Goal: Book appointment/travel/reservation

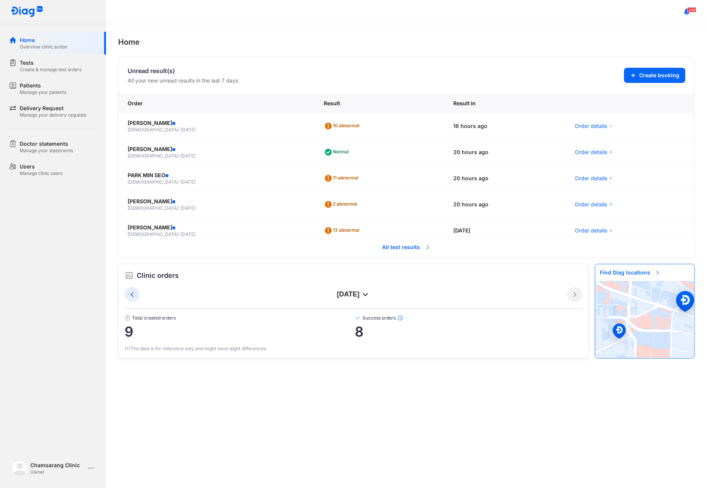
click at [391, 248] on span "All test results" at bounding box center [407, 247] width 58 height 17
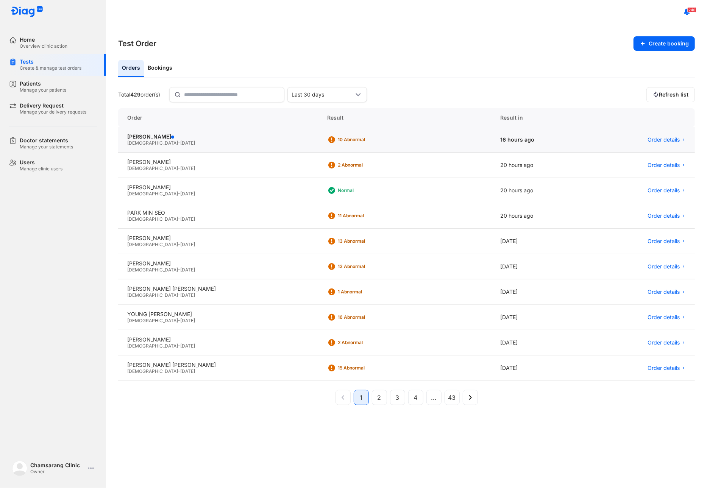
click at [175, 143] on div "Male - 02/05/1985" at bounding box center [218, 143] width 182 height 6
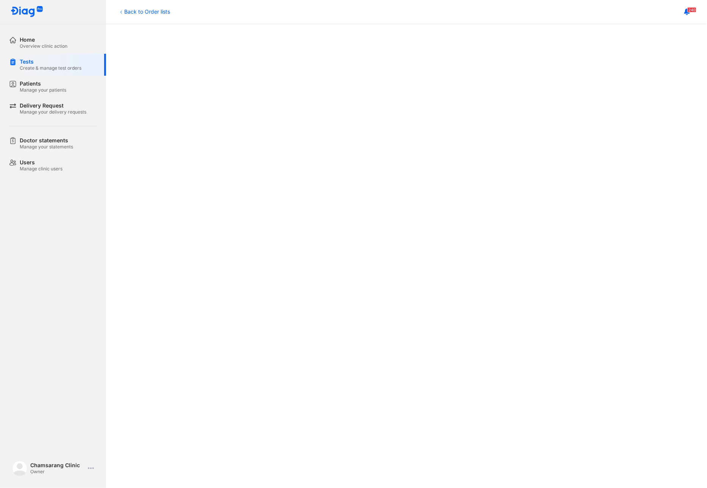
scroll to position [126, 0]
click at [670, 325] on div at bounding box center [406, 291] width 571 height 570
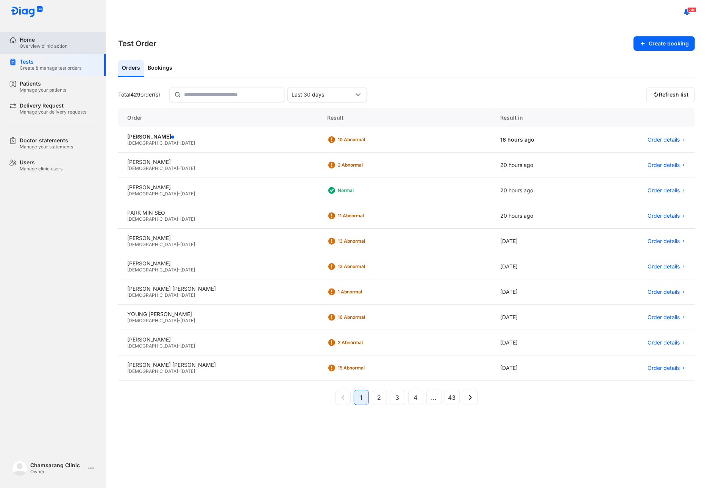
click at [39, 52] on div "Home Overview clinic action" at bounding box center [57, 43] width 97 height 22
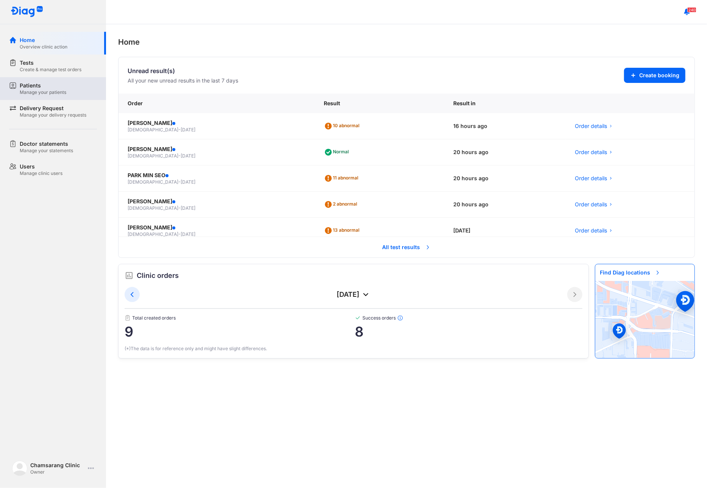
click at [42, 88] on div "Patients" at bounding box center [43, 86] width 47 height 8
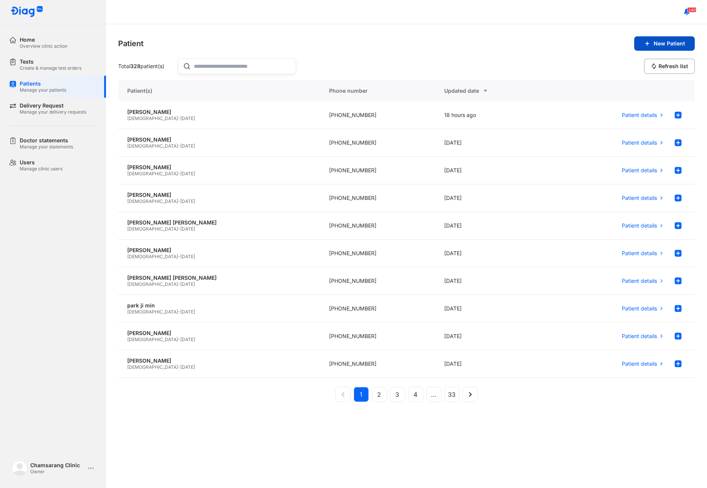
click at [676, 44] on span "New Patient" at bounding box center [669, 43] width 31 height 7
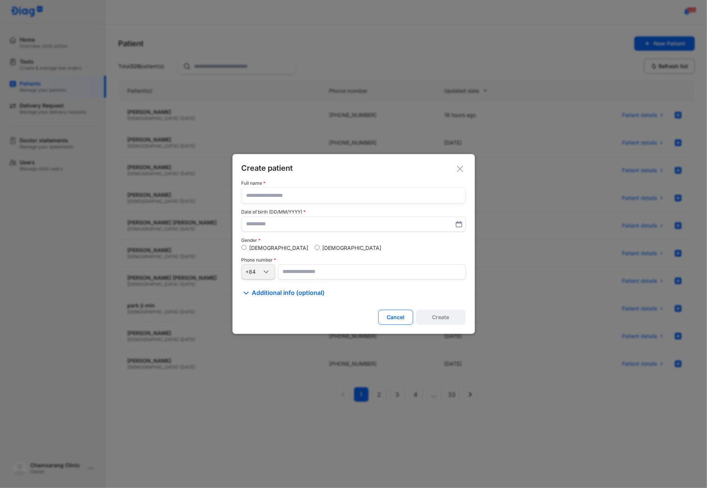
click at [269, 200] on input "text" at bounding box center [354, 195] width 214 height 15
type input "**********"
click at [292, 267] on input "number" at bounding box center [372, 272] width 188 height 15
type input "**********"
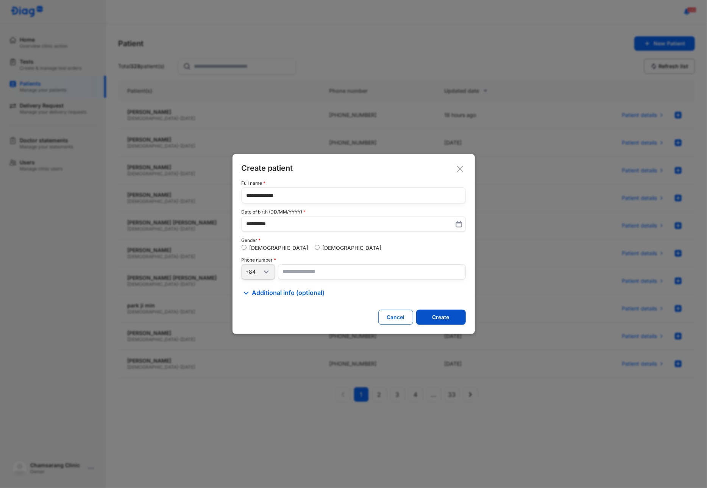
click at [444, 311] on button "Create" at bounding box center [441, 317] width 50 height 15
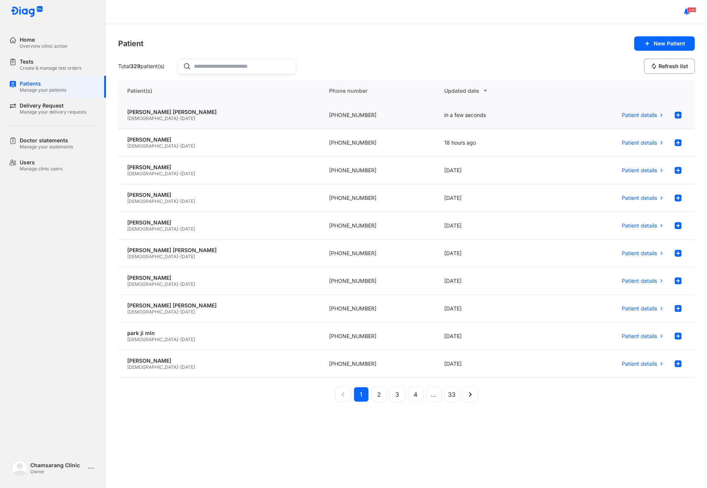
click at [231, 117] on div "[DEMOGRAPHIC_DATA] - [DATE]" at bounding box center [219, 119] width 184 height 6
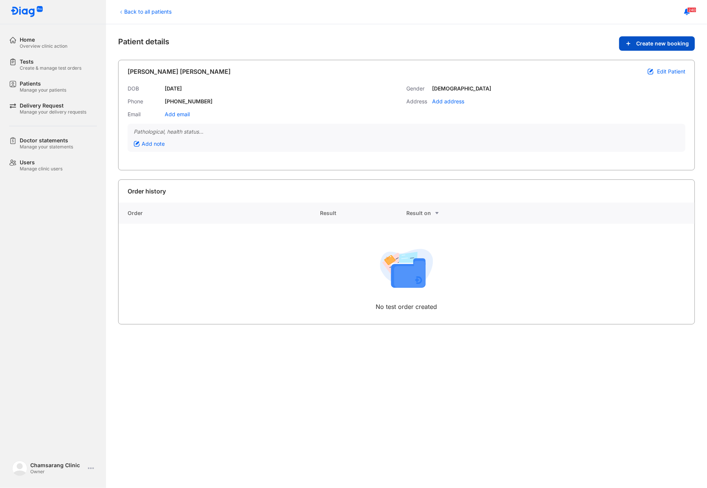
click at [663, 49] on button "Create new booking" at bounding box center [657, 43] width 76 height 14
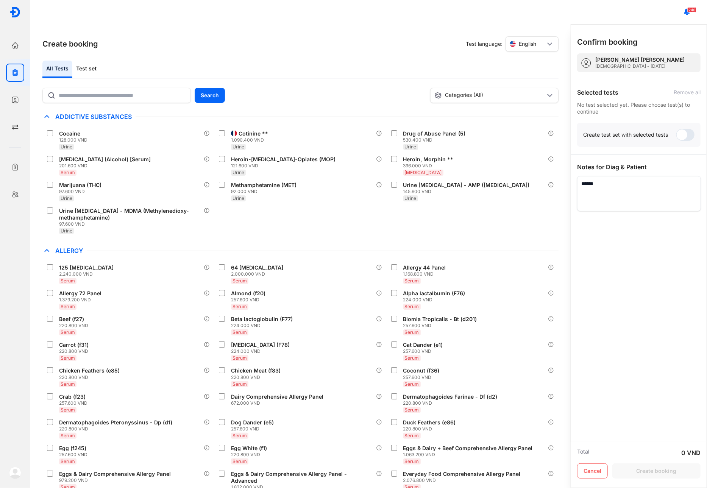
click at [167, 75] on div "All Tests Test set" at bounding box center [300, 70] width 516 height 18
click at [90, 64] on div "Test set" at bounding box center [86, 69] width 28 height 17
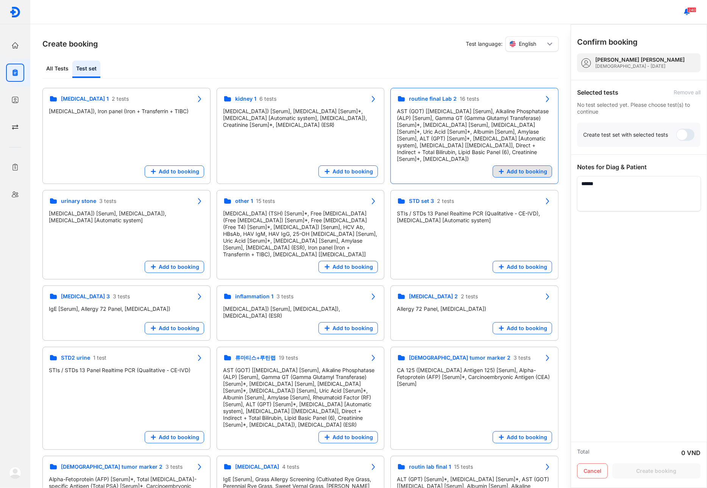
click at [517, 169] on button "Add to booking" at bounding box center [522, 172] width 59 height 12
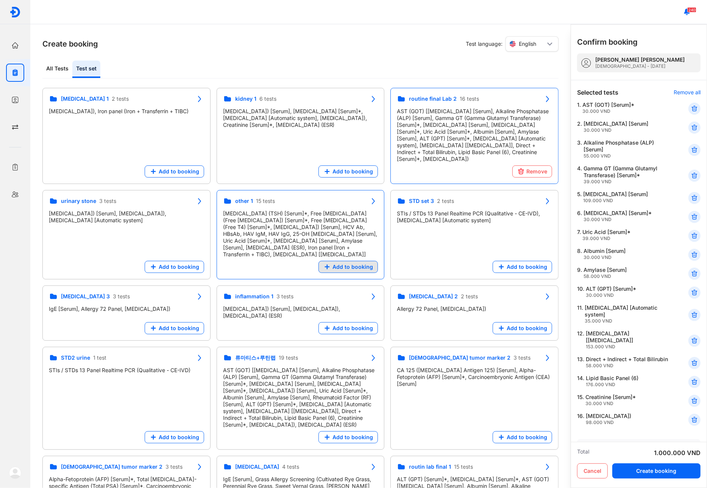
click at [360, 264] on span "Add to booking" at bounding box center [353, 267] width 41 height 7
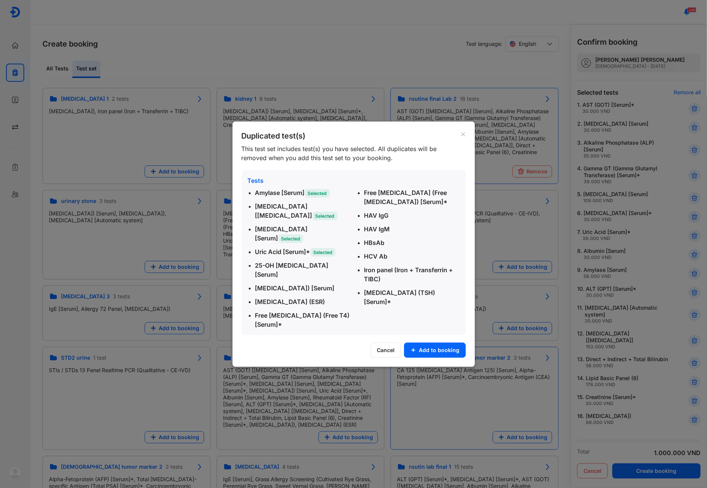
click at [453, 344] on button "Add to booking" at bounding box center [435, 350] width 62 height 15
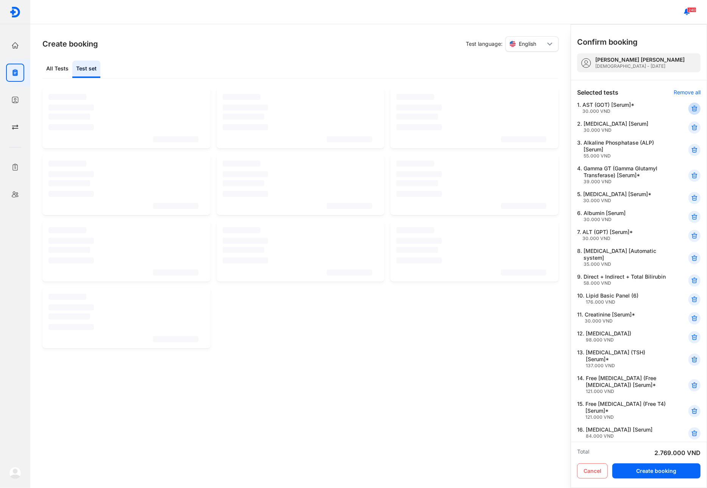
click at [691, 105] on icon at bounding box center [695, 109] width 8 height 8
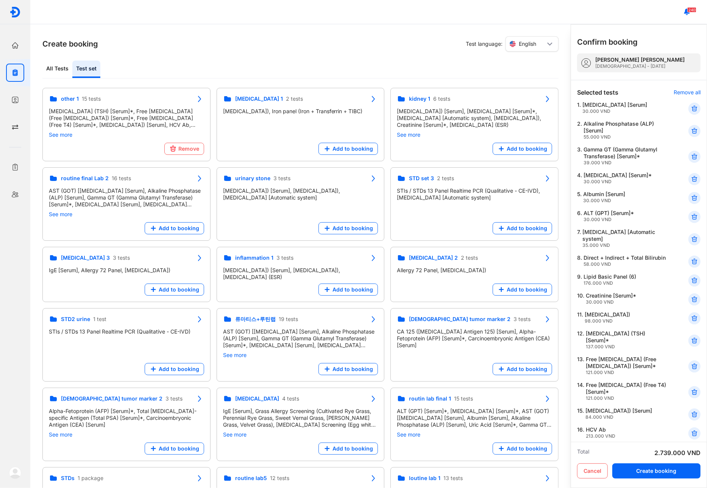
click at [691, 105] on icon at bounding box center [695, 109] width 8 height 8
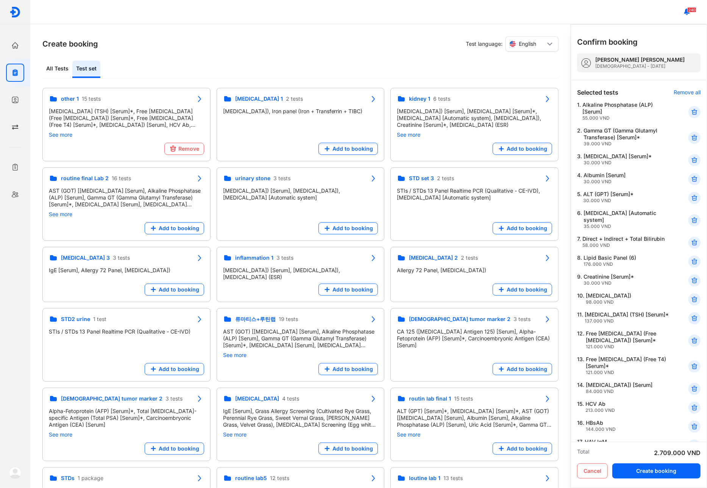
click at [689, 127] on div "1. Alkaline Phosphatase (ALP) [Serum] 55.000 VND" at bounding box center [638, 137] width 123 height 21
click at [691, 108] on icon at bounding box center [695, 112] width 8 height 8
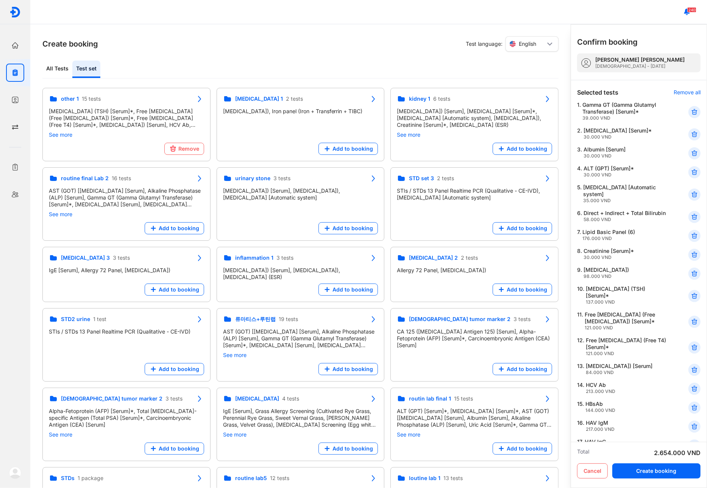
click at [691, 108] on icon at bounding box center [695, 112] width 8 height 8
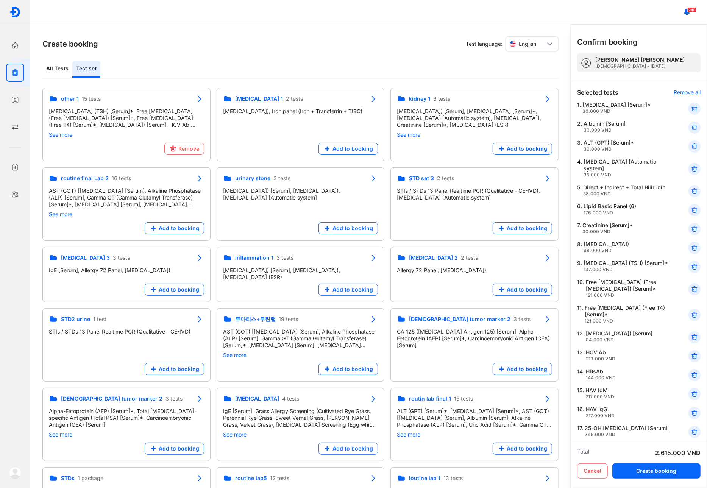
click at [691, 108] on icon at bounding box center [695, 109] width 8 height 8
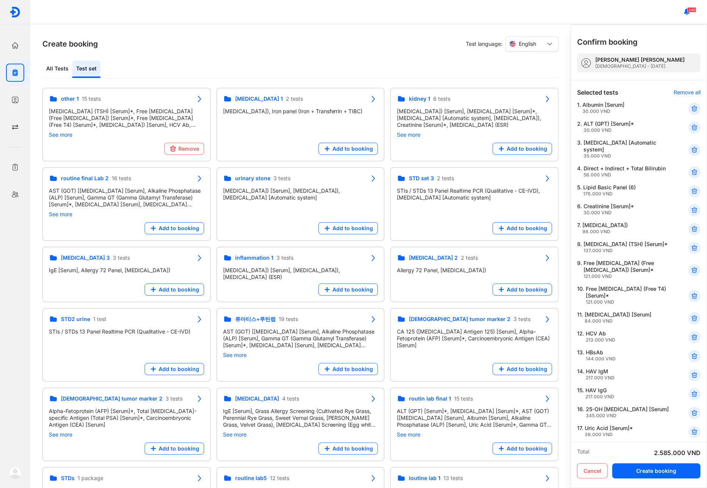
click at [691, 108] on icon at bounding box center [695, 109] width 8 height 8
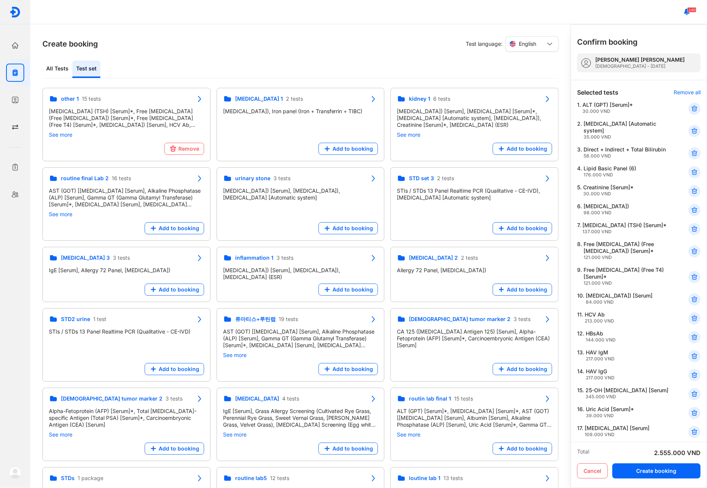
click at [691, 108] on icon at bounding box center [695, 109] width 8 height 8
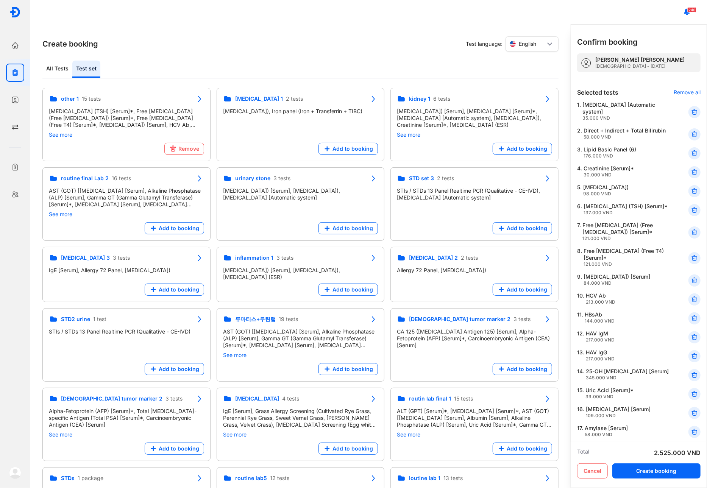
click at [691, 108] on icon at bounding box center [695, 112] width 8 height 8
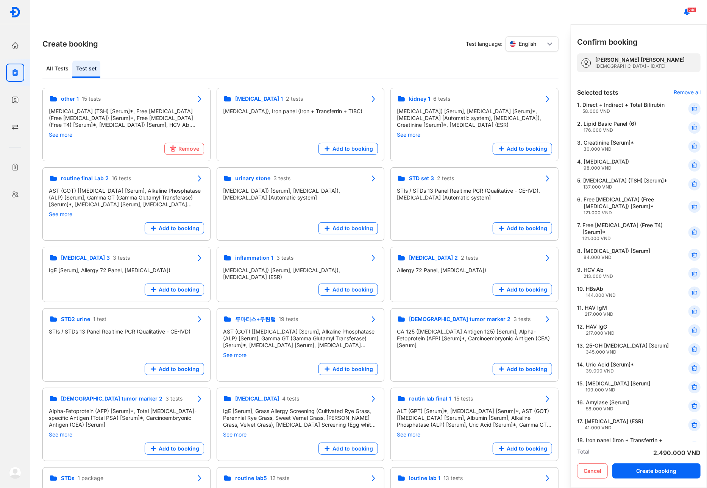
click at [691, 108] on icon at bounding box center [695, 109] width 8 height 8
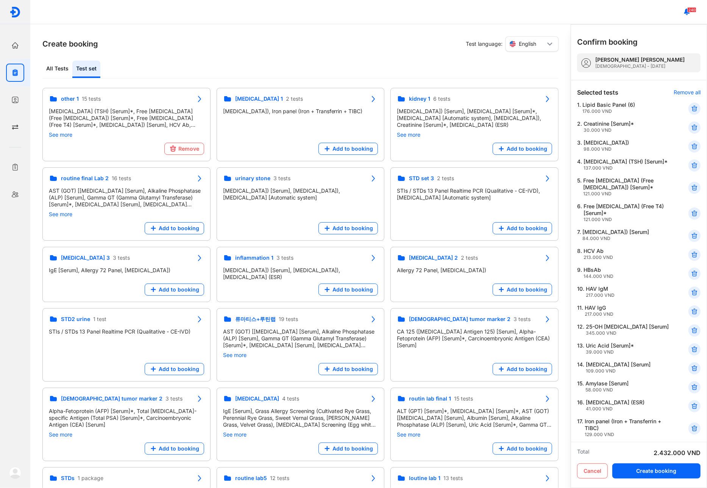
click at [691, 108] on icon at bounding box center [695, 109] width 8 height 8
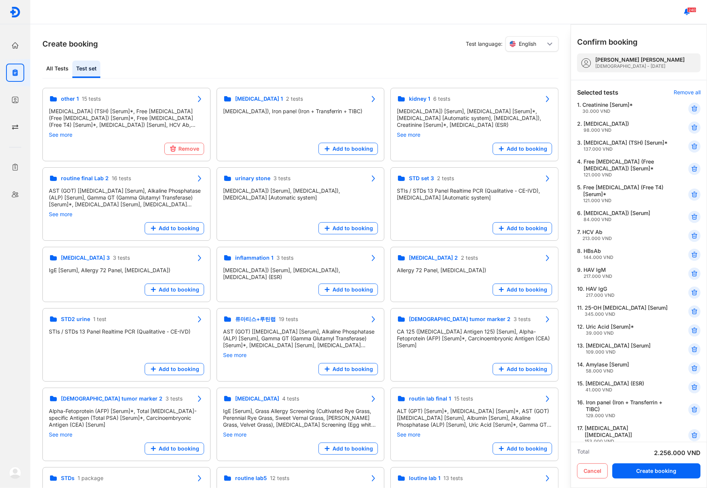
click at [691, 108] on icon at bounding box center [695, 109] width 8 height 8
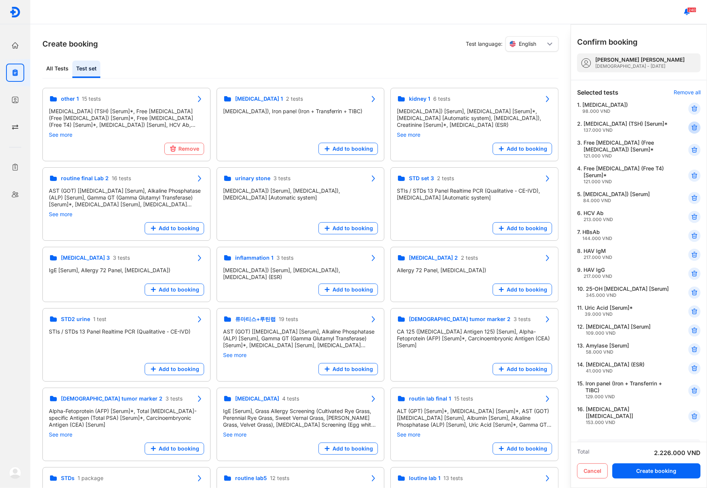
click at [695, 131] on div at bounding box center [695, 128] width 12 height 12
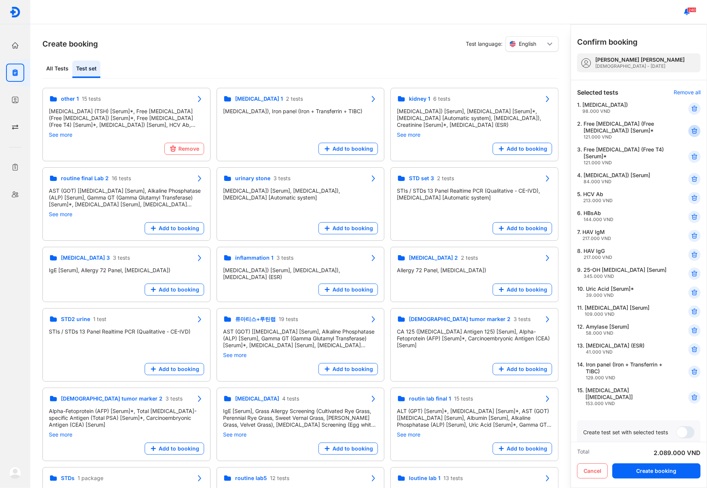
click at [692, 131] on use at bounding box center [694, 130] width 5 height 5
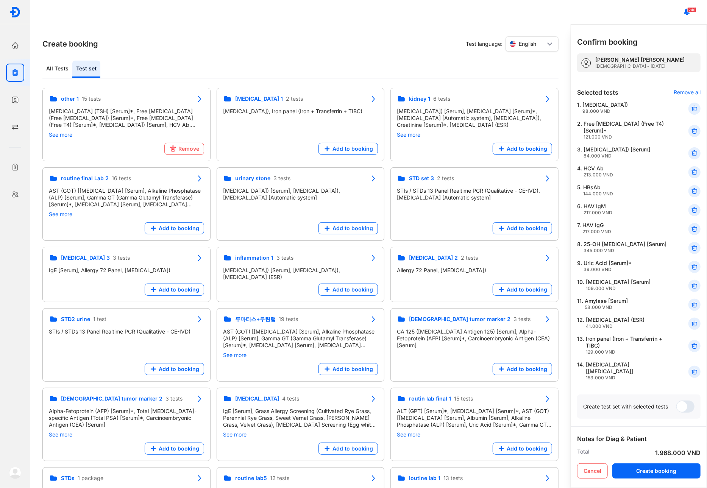
click at [692, 131] on use at bounding box center [694, 130] width 5 height 5
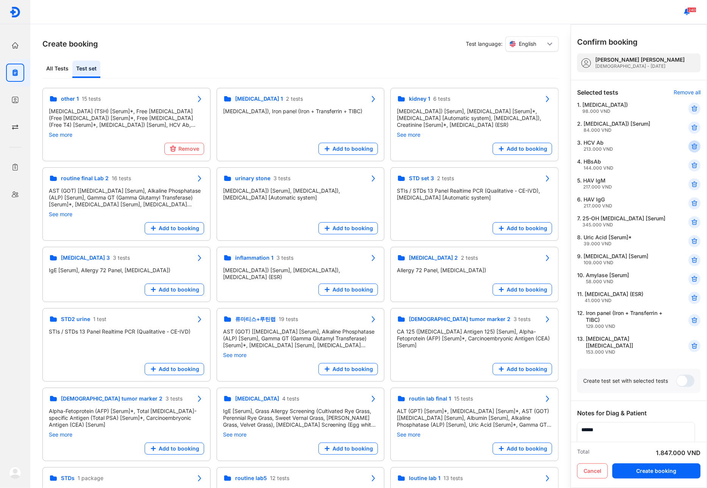
click at [691, 150] on icon at bounding box center [695, 147] width 8 height 8
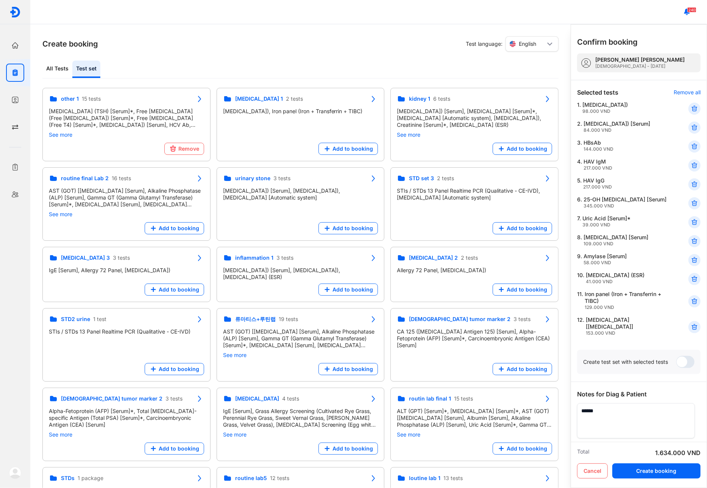
click at [691, 150] on icon at bounding box center [695, 147] width 8 height 8
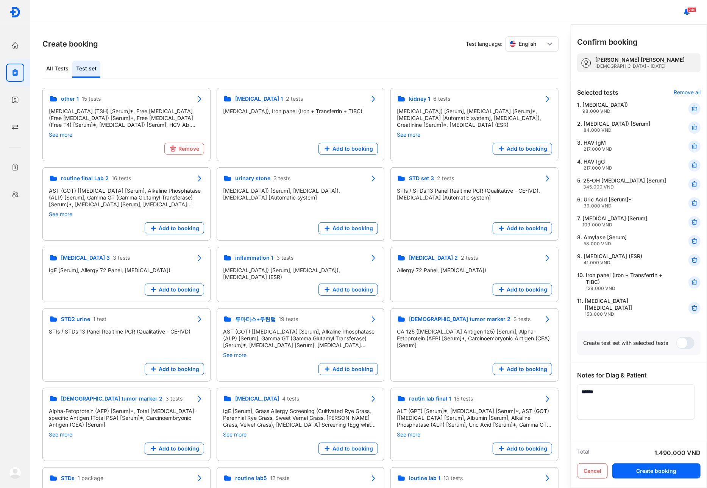
click at [691, 150] on icon at bounding box center [695, 147] width 8 height 8
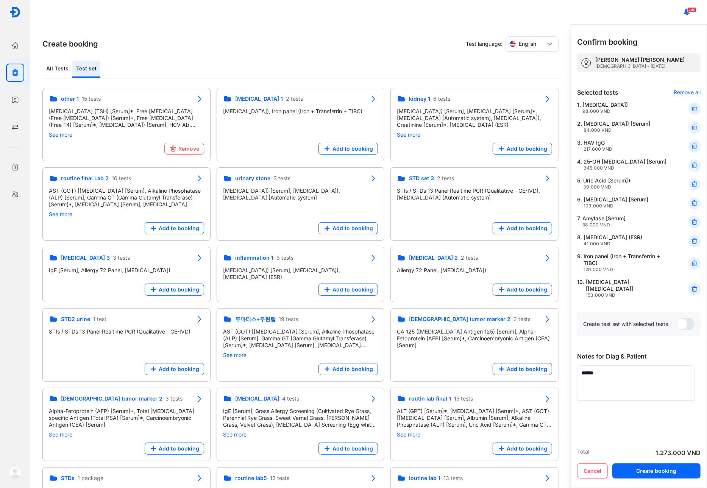
click at [691, 150] on icon at bounding box center [695, 147] width 8 height 8
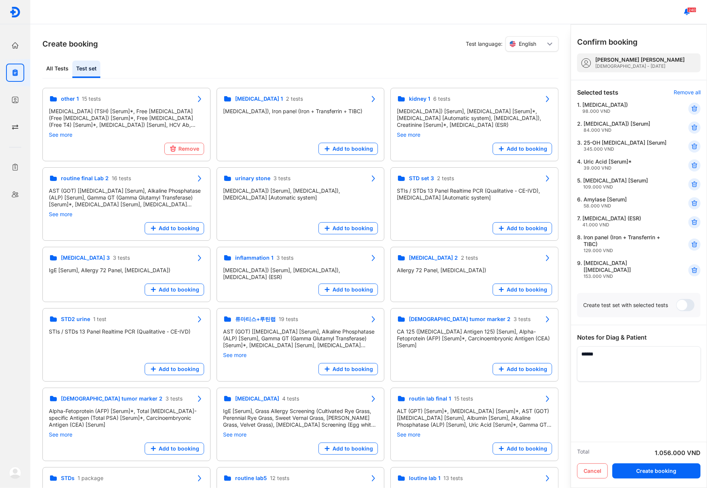
click at [691, 150] on div at bounding box center [695, 147] width 12 height 12
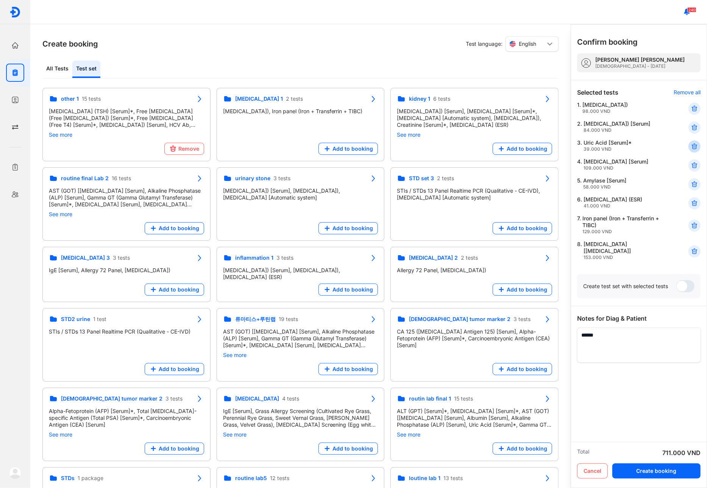
click at [692, 149] on icon at bounding box center [695, 147] width 8 height 8
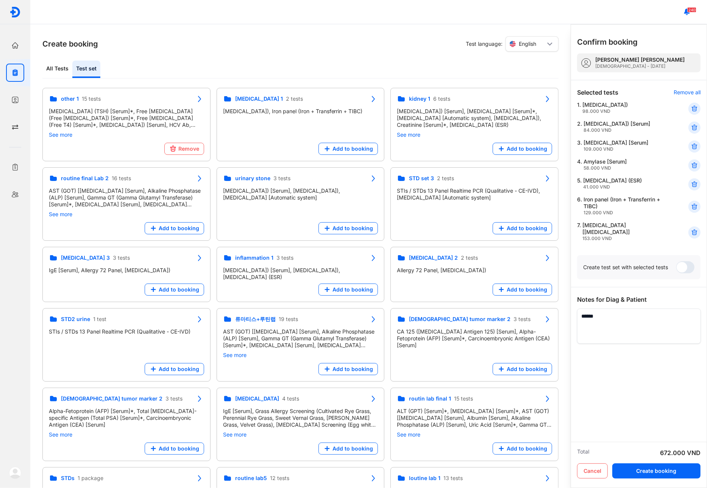
click at [692, 149] on icon at bounding box center [695, 147] width 8 height 8
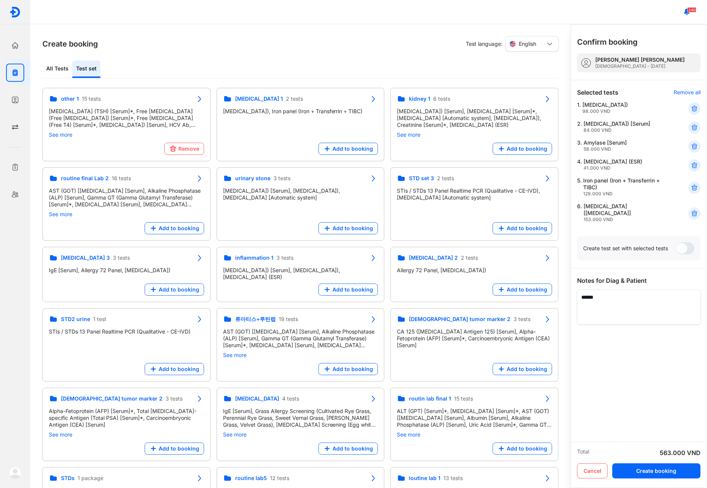
click at [692, 149] on icon at bounding box center [695, 147] width 8 height 8
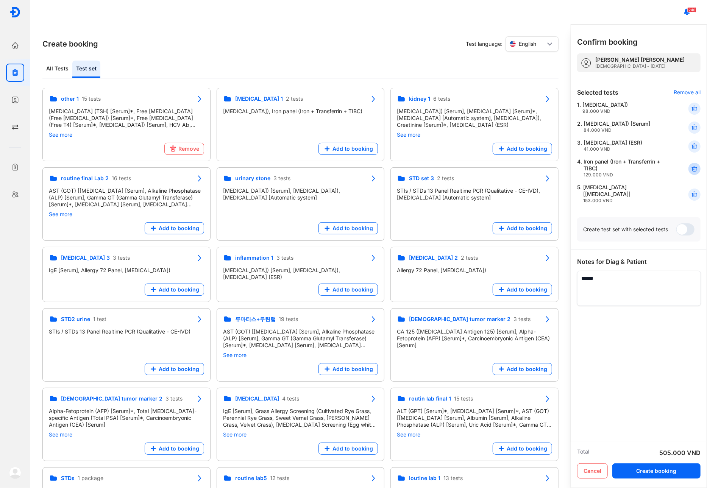
click at [696, 173] on icon at bounding box center [695, 169] width 8 height 8
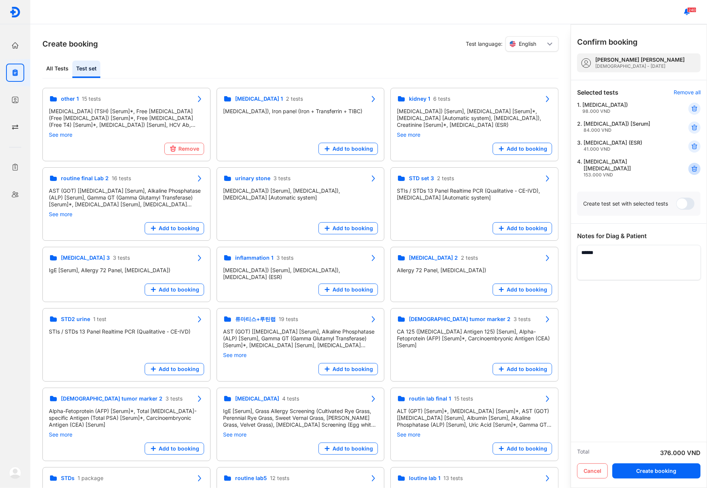
click at [696, 172] on use at bounding box center [694, 168] width 5 height 5
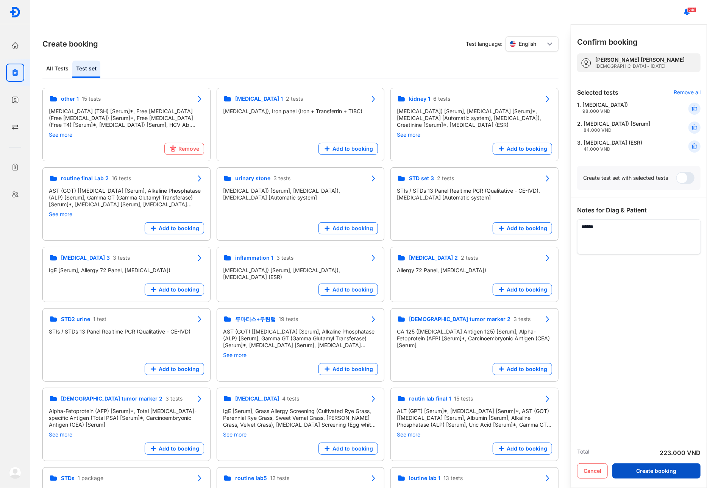
click at [647, 475] on button "Create booking" at bounding box center [657, 471] width 88 height 15
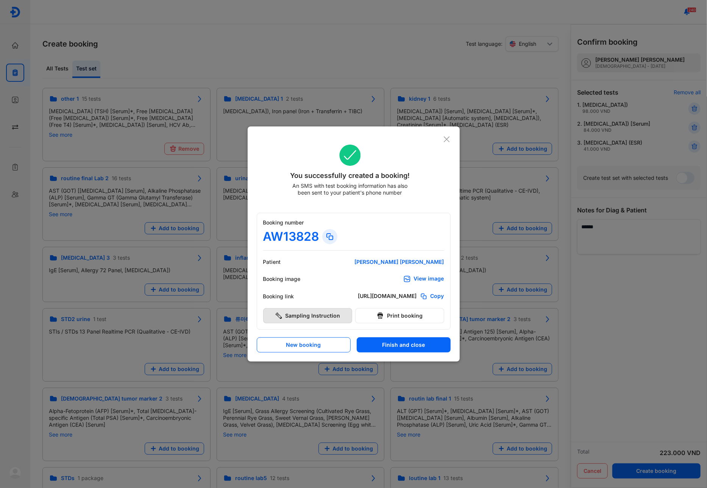
click at [287, 316] on button "Sampling Instruction" at bounding box center [307, 315] width 89 height 15
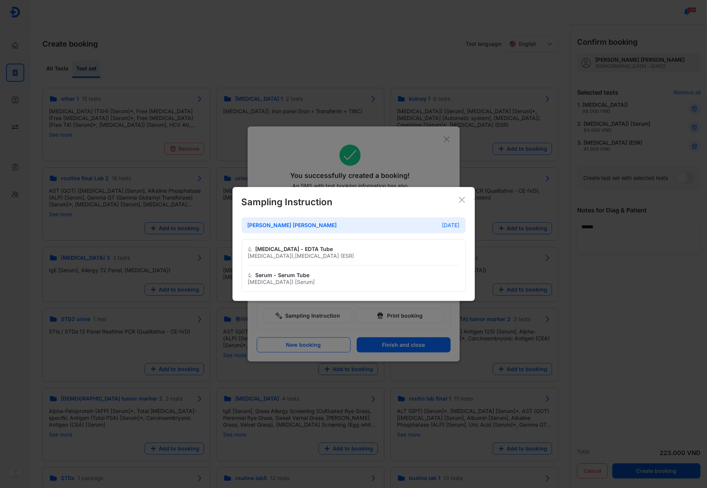
click at [463, 203] on icon at bounding box center [462, 200] width 8 height 8
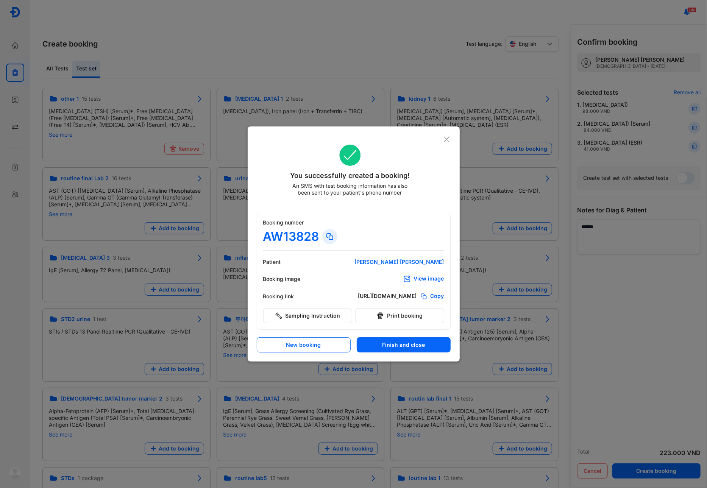
click at [386, 343] on button "Finish and close" at bounding box center [404, 345] width 94 height 15
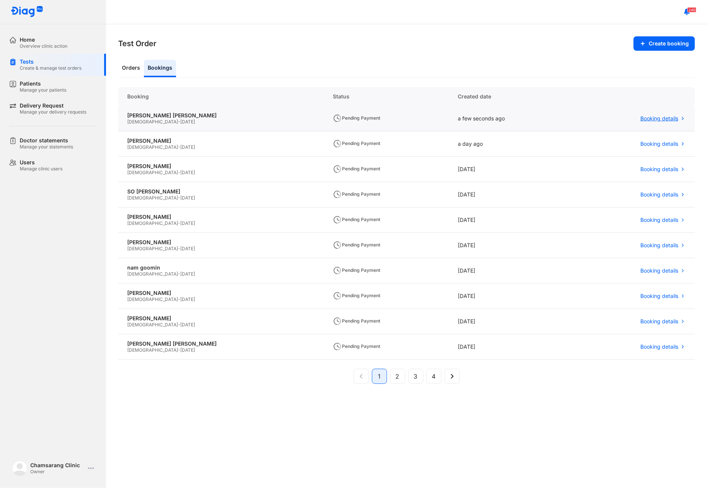
click at [641, 122] on div "Booking details" at bounding box center [634, 118] width 122 height 25
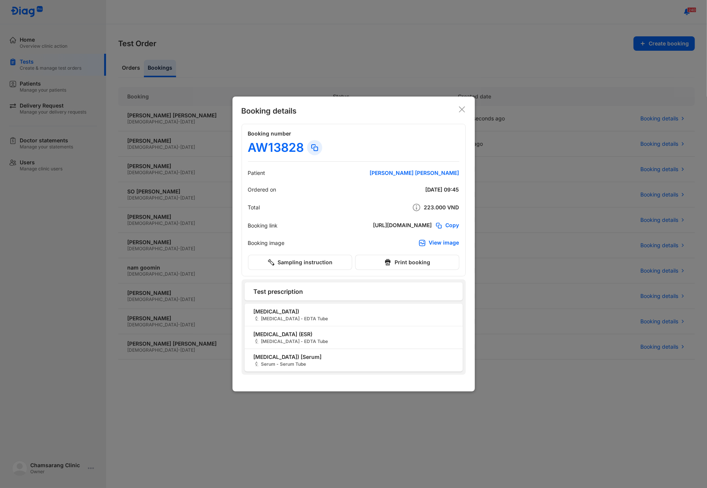
click at [466, 109] on div "Booking details Booking number AW13828 Patient kang chan sung Ordered on 14/08/…" at bounding box center [354, 244] width 242 height 295
click at [458, 108] on icon at bounding box center [462, 110] width 8 height 8
